Goal: Information Seeking & Learning: Learn about a topic

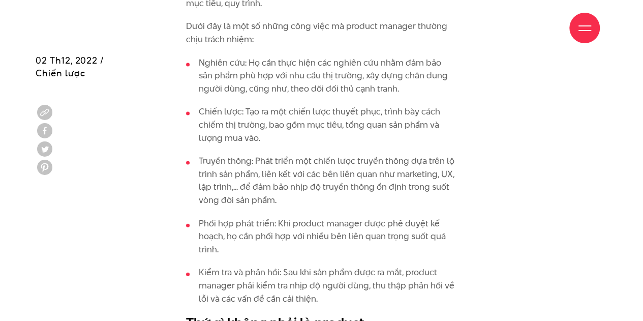
scroll to position [1039, 0]
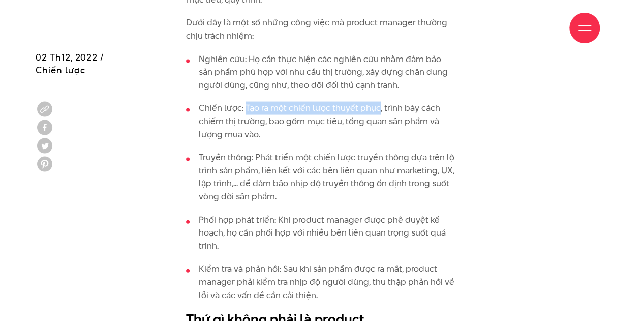
drag, startPoint x: 246, startPoint y: 109, endPoint x: 379, endPoint y: 111, distance: 133.3
click at [379, 111] on li "Chiến lược: Tạo ra một chiến lược thuyết phục, trình bày cách chiếm thị trường,…" at bounding box center [321, 121] width 271 height 39
drag, startPoint x: 268, startPoint y: 119, endPoint x: 298, endPoint y: 127, distance: 30.3
click at [298, 127] on li "Chiến lược: Tạo ra một chiến lược thuyết phục, trình bày cách chiếm thị trường,…" at bounding box center [321, 121] width 271 height 39
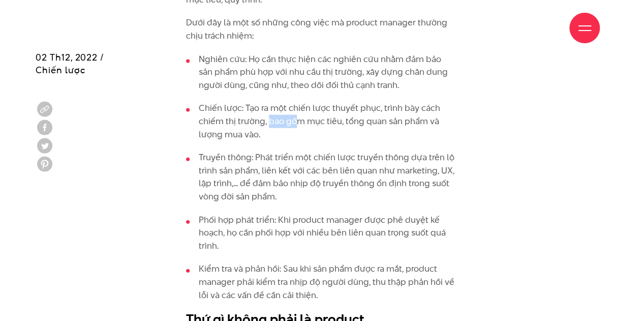
click at [298, 127] on li "Chiến lược: Tạo ra một chiến lược thuyết phục, trình bày cách chiếm thị trường,…" at bounding box center [321, 121] width 271 height 39
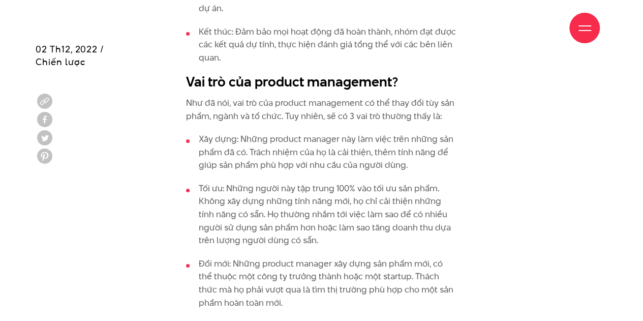
scroll to position [1712, 0]
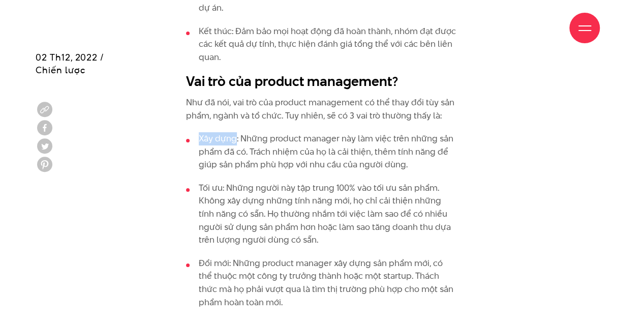
drag, startPoint x: 200, startPoint y: 108, endPoint x: 235, endPoint y: 104, distance: 34.8
click at [235, 132] on li "Xây dựng: Những product manager này làm việc trên những sản phẩm đã có. Trách n…" at bounding box center [321, 151] width 271 height 39
click at [199, 182] on li "Tối ưu: Những người này tập trung 100% vào tối ưu sản phẩm. Không xây dựng nhữn…" at bounding box center [321, 214] width 271 height 65
drag, startPoint x: 199, startPoint y: 153, endPoint x: 224, endPoint y: 149, distance: 24.7
click at [224, 182] on li "Tối ưu: Những người này tập trung 100% vào tối ưu sản phẩm. Không xây dựng nhữn…" at bounding box center [321, 214] width 271 height 65
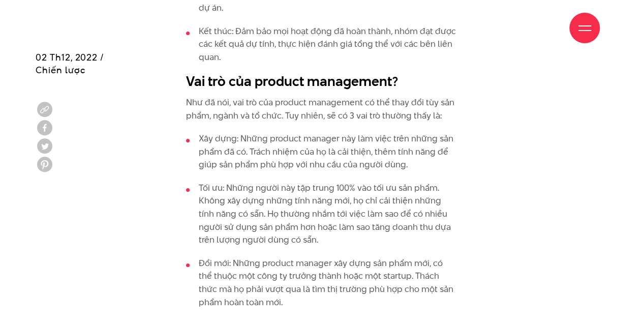
click at [200, 257] on li "Đổi mới: Những product manager xây dựng sản phẩm mới, có thể thuộc một công ty …" at bounding box center [321, 283] width 271 height 52
drag, startPoint x: 200, startPoint y: 231, endPoint x: 225, endPoint y: 227, distance: 24.7
click at [225, 257] on li "Đổi mới: Những product manager xây dựng sản phẩm mới, có thể thuộc một công ty …" at bounding box center [321, 283] width 271 height 52
click at [266, 134] on li "Xây dựng: Những product manager này làm việc trên những sản phẩm đã có. Trách n…" at bounding box center [321, 151] width 271 height 39
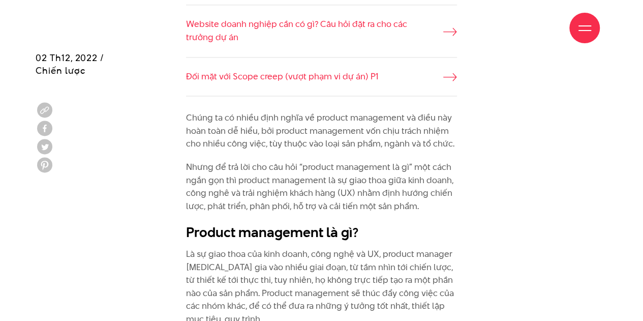
scroll to position [721, 0]
